Goal: Information Seeking & Learning: Understand process/instructions

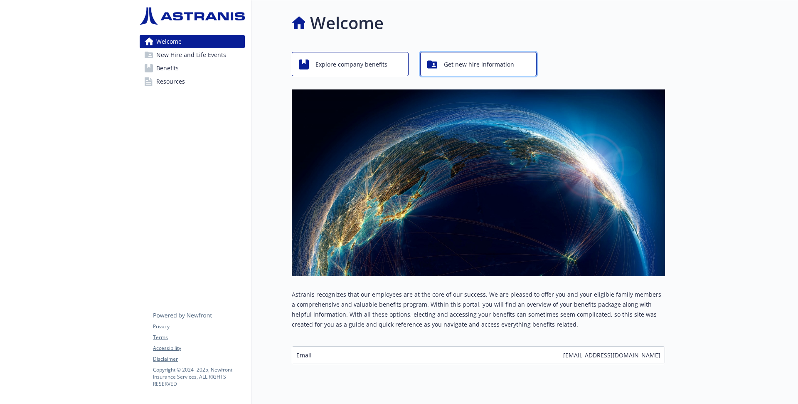
click at [453, 69] on span "Get new hire information" at bounding box center [479, 65] width 70 height 16
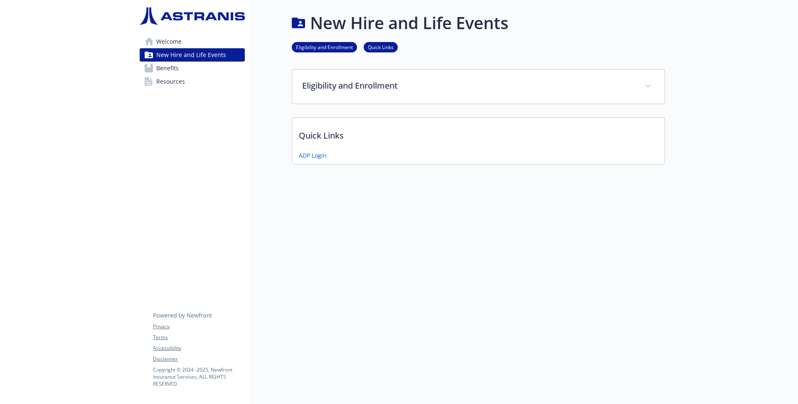
click at [195, 71] on link "Benefits" at bounding box center [192, 68] width 105 height 13
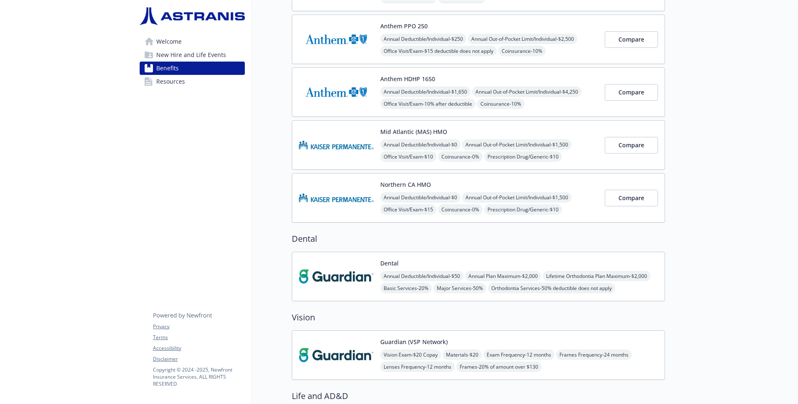
click at [195, 83] on link "Resources" at bounding box center [192, 81] width 105 height 13
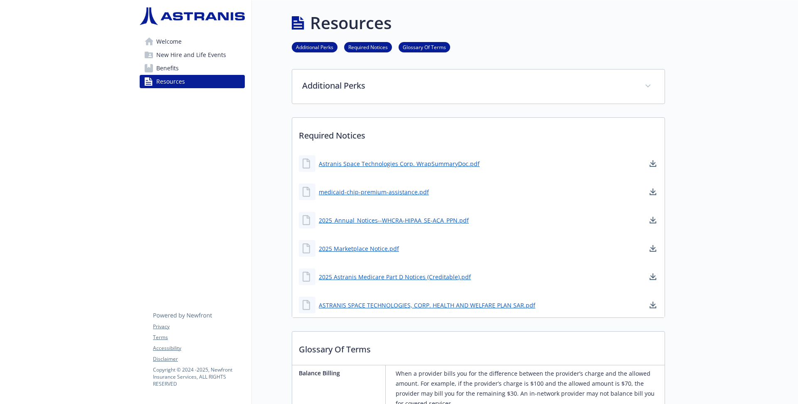
click at [216, 53] on span "New Hire and Life Events" at bounding box center [191, 54] width 70 height 13
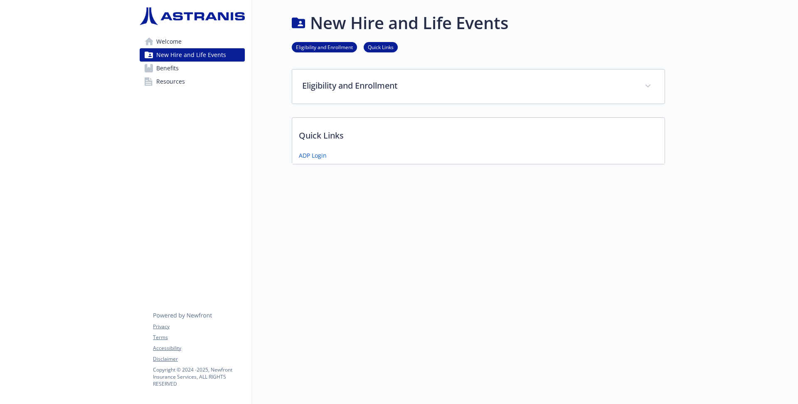
click at [202, 40] on link "Welcome" at bounding box center [192, 41] width 105 height 13
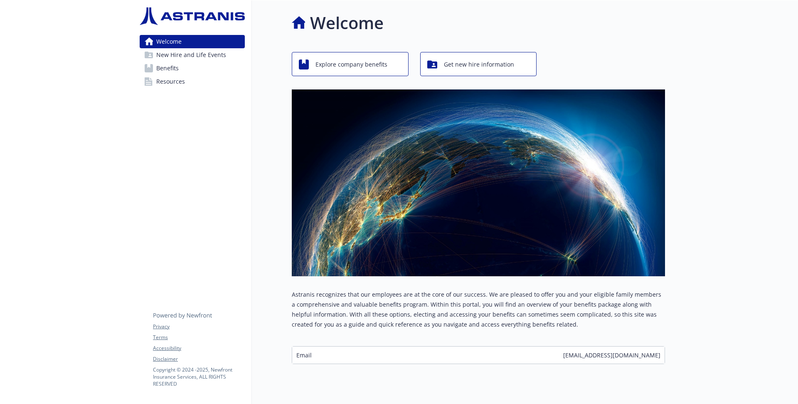
click at [200, 52] on span "New Hire and Life Events" at bounding box center [191, 54] width 70 height 13
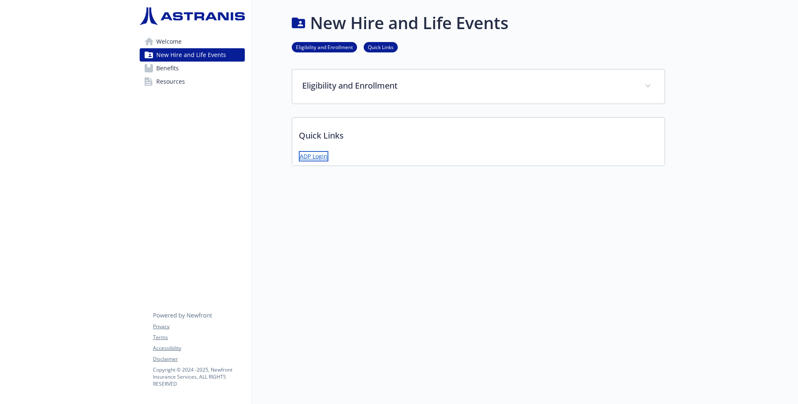
click at [310, 156] on link "ADP Login" at bounding box center [314, 156] width 30 height 10
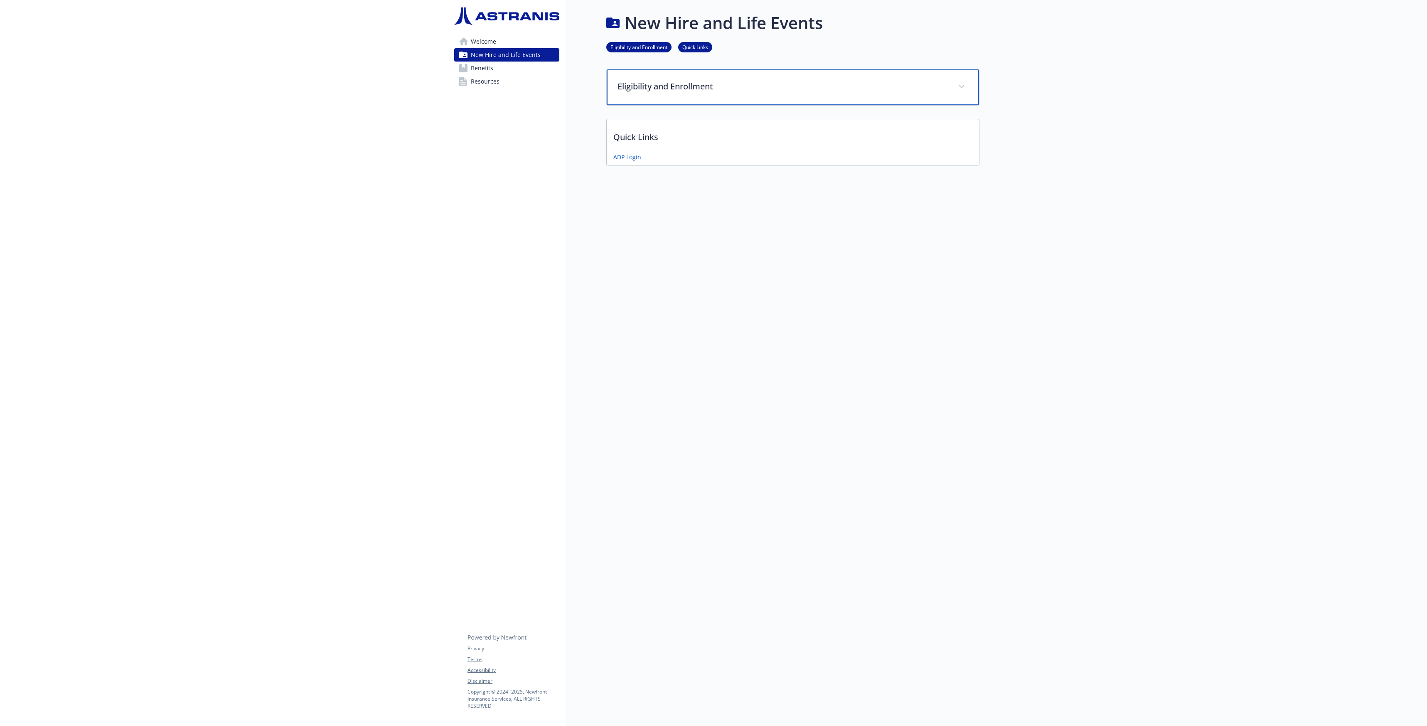
click at [744, 89] on p "Eligibility and Enrollment" at bounding box center [783, 86] width 331 height 12
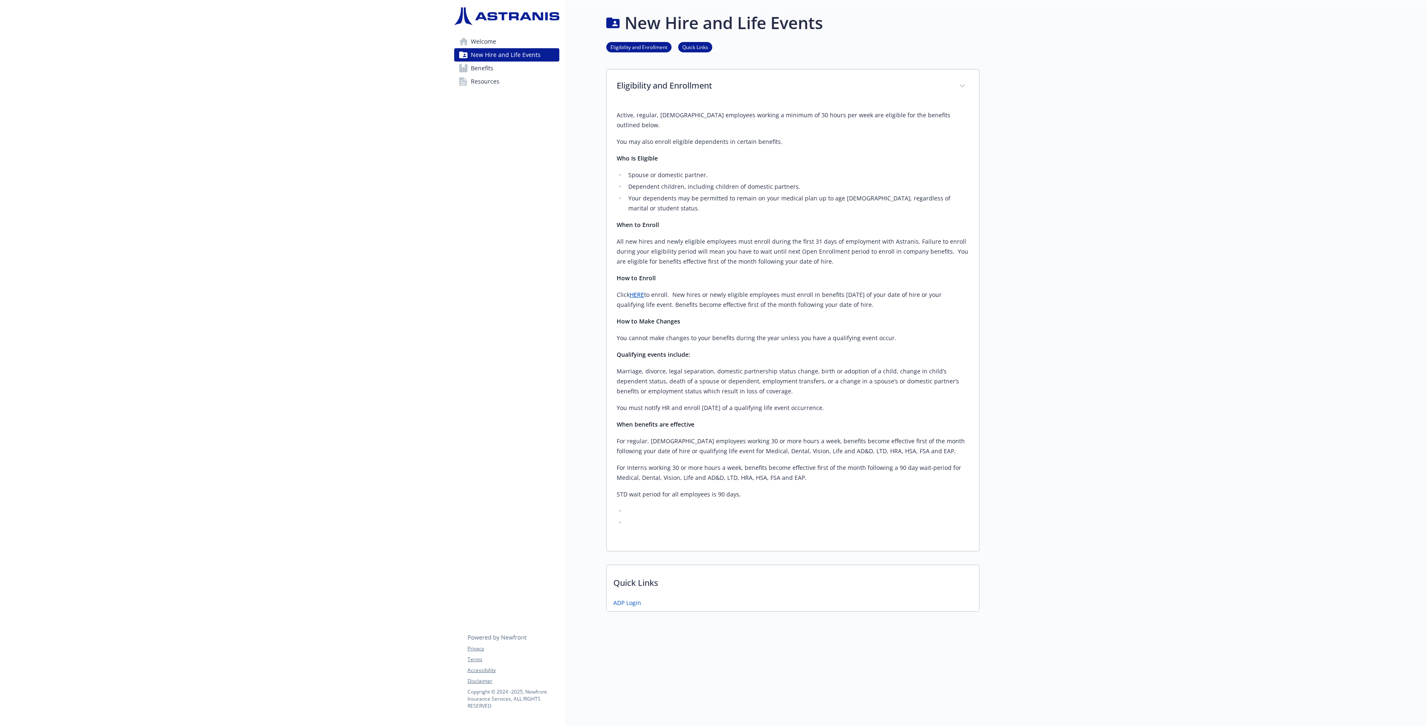
click at [634, 291] on link "HERE" at bounding box center [637, 295] width 15 height 8
